Goal: Entertainment & Leisure: Consume media (video, audio)

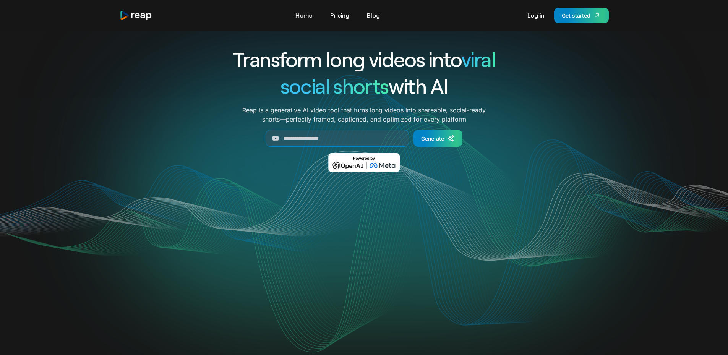
click at [517, 11] on div "Tools Link Five Link Six Link Seven Business Link Five Link Six Link Seven Home…" at bounding box center [364, 16] width 489 height 16
click at [537, 13] on link "Log in" at bounding box center [536, 15] width 24 height 12
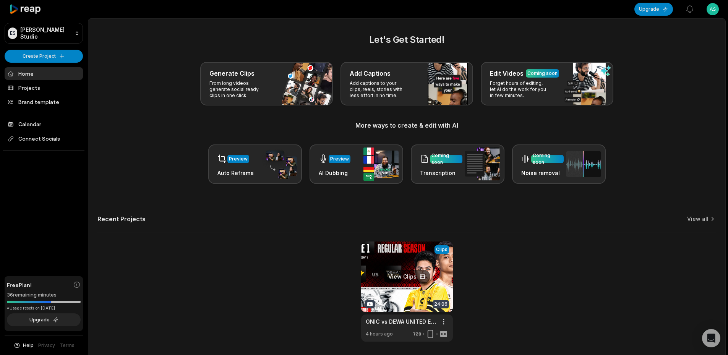
click at [393, 270] on link at bounding box center [407, 292] width 92 height 100
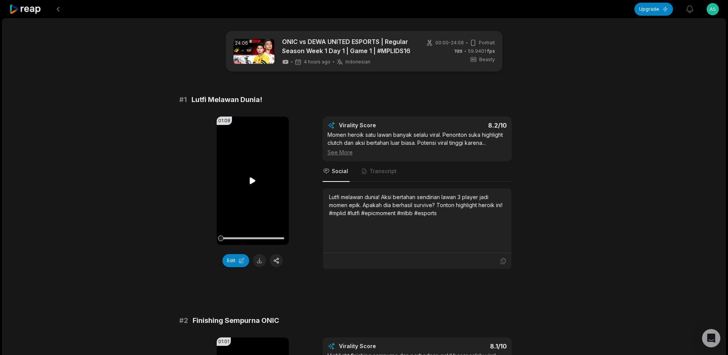
click at [248, 178] on icon at bounding box center [252, 180] width 9 height 9
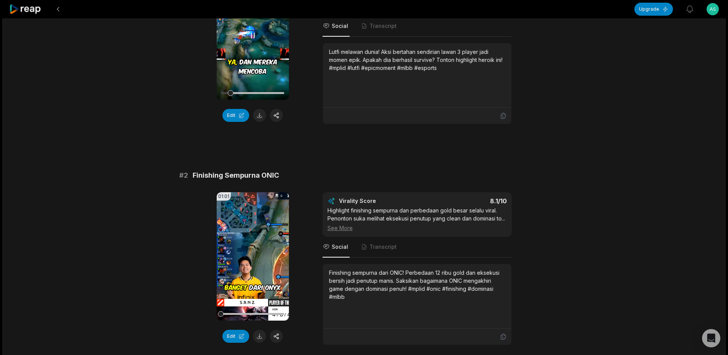
scroll to position [191, 0]
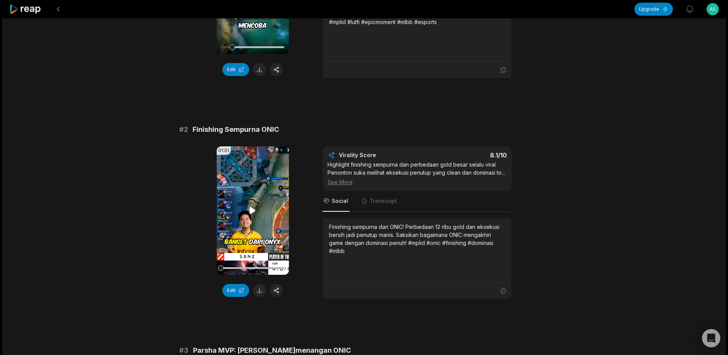
click at [248, 209] on icon at bounding box center [252, 210] width 9 height 9
click at [257, 265] on div at bounding box center [252, 267] width 63 height 13
click at [263, 266] on div at bounding box center [252, 267] width 63 height 13
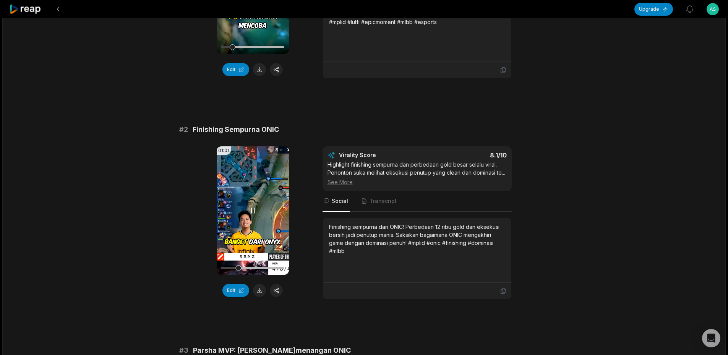
click at [255, 267] on div at bounding box center [252, 268] width 63 height 2
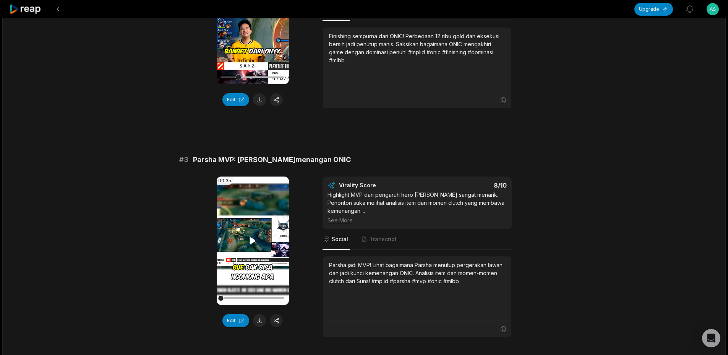
scroll to position [382, 0]
click at [241, 237] on video "Your browser does not support mp4 format." at bounding box center [253, 240] width 72 height 128
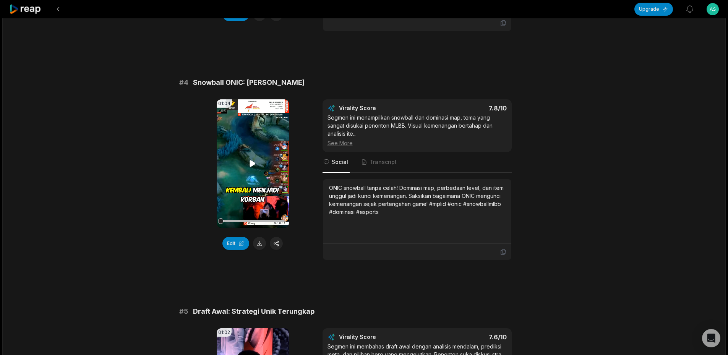
click at [263, 187] on video "Your browser does not support mp4 format." at bounding box center [253, 163] width 72 height 128
click at [282, 220] on div at bounding box center [252, 221] width 63 height 2
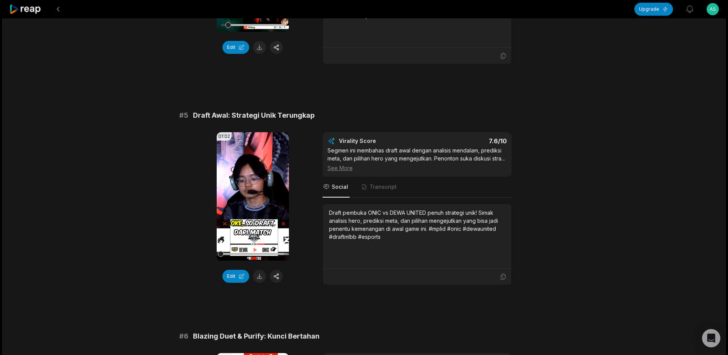
scroll to position [917, 0]
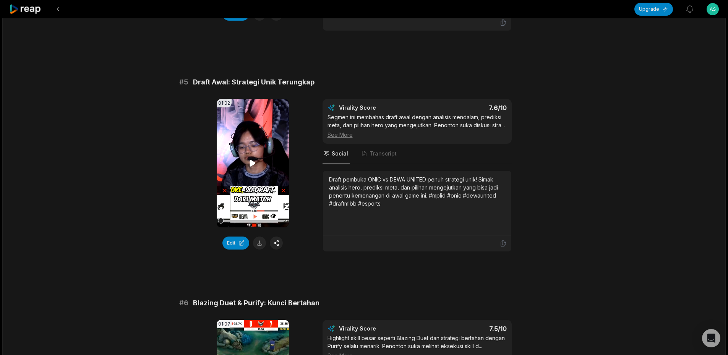
click at [267, 162] on video "Your browser does not support mp4 format." at bounding box center [253, 163] width 72 height 128
